Goal: Check status: Check status

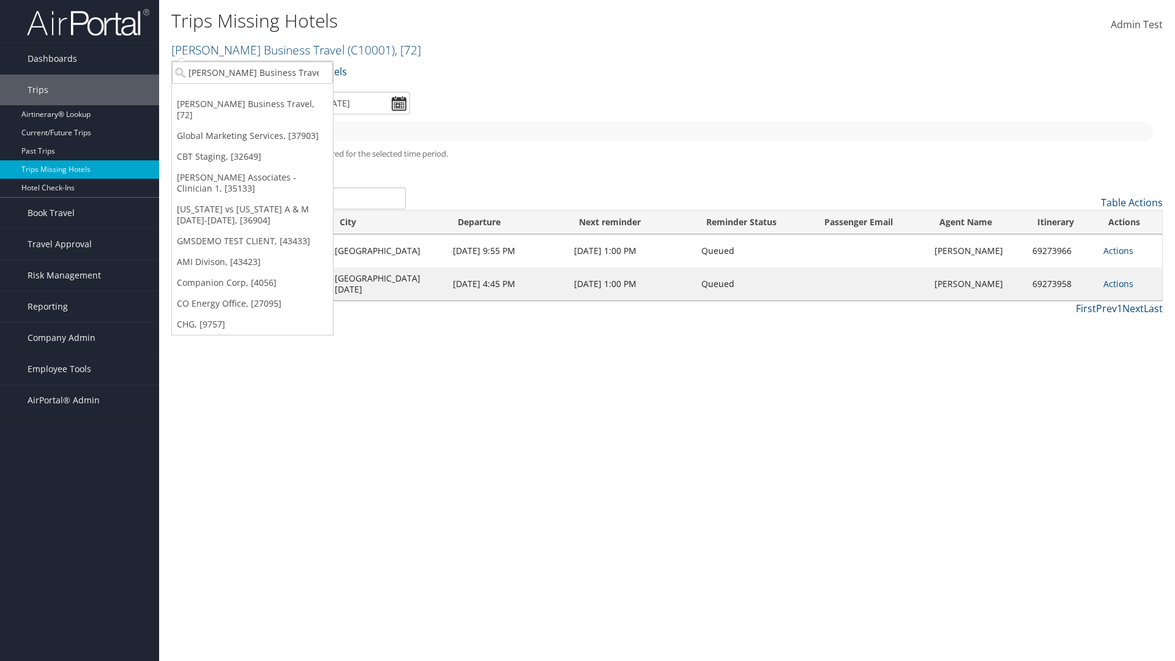
type input "[PERSON_NAME] Business Travel"
click at [269, 106] on div "Account" at bounding box center [269, 105] width 209 height 11
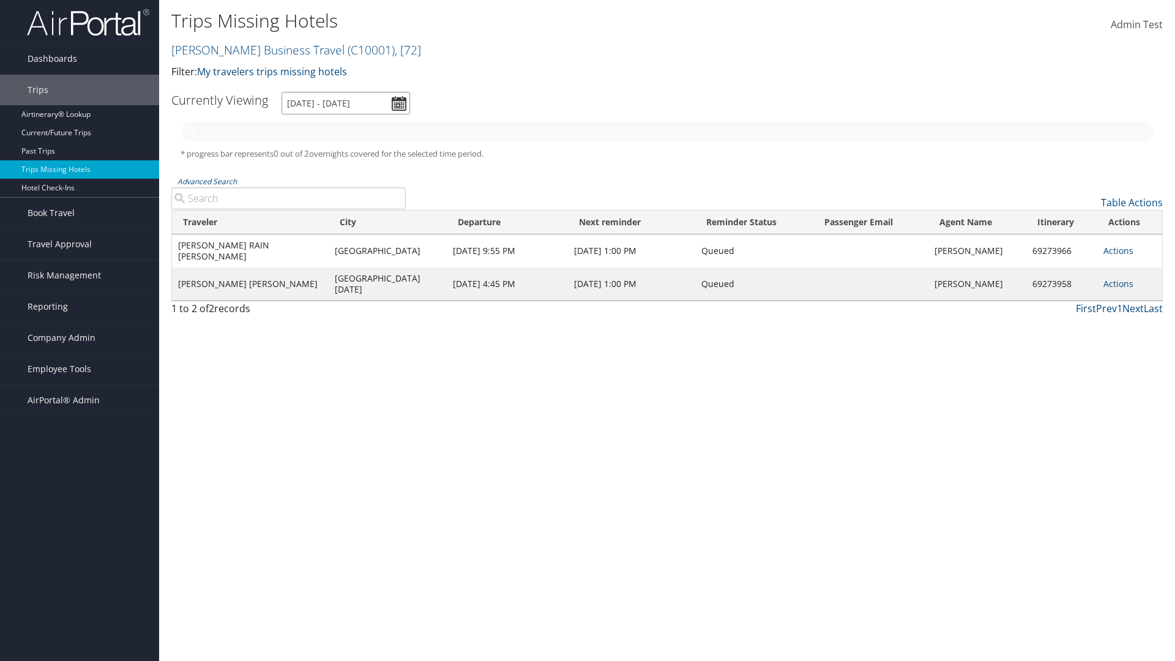
click at [346, 103] on input "[DATE] - [DATE]" at bounding box center [345, 103] width 128 height 23
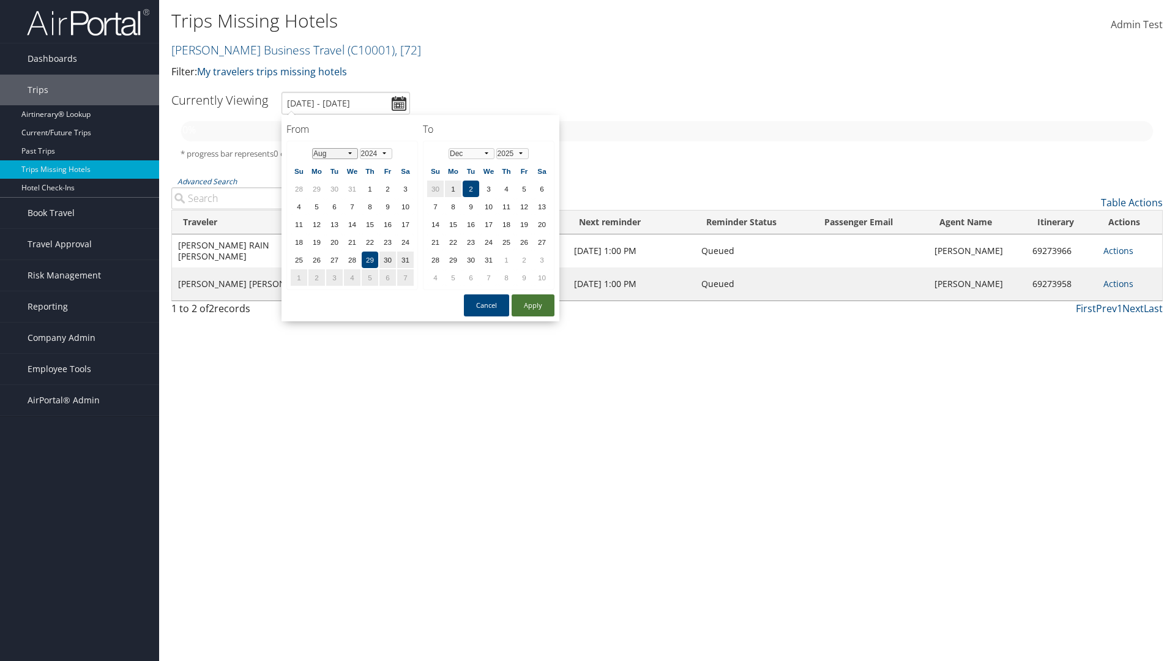
click at [335, 153] on select "Jan Feb Mar Apr May Jun Jul Aug Sep Oct Nov Dec" at bounding box center [335, 153] width 46 height 11
click at [533, 305] on button "Apply" at bounding box center [533, 305] width 43 height 22
type input "8/29/2024 - 12/2/2025"
